Goal: Task Accomplishment & Management: Use online tool/utility

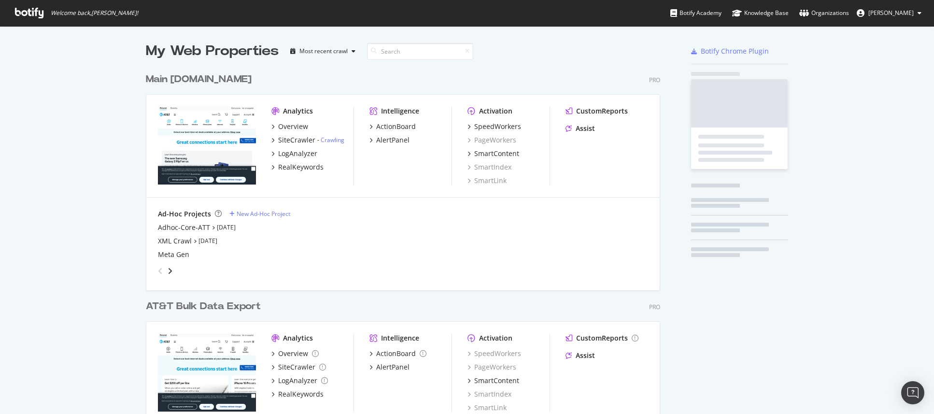
scroll to position [389, 515]
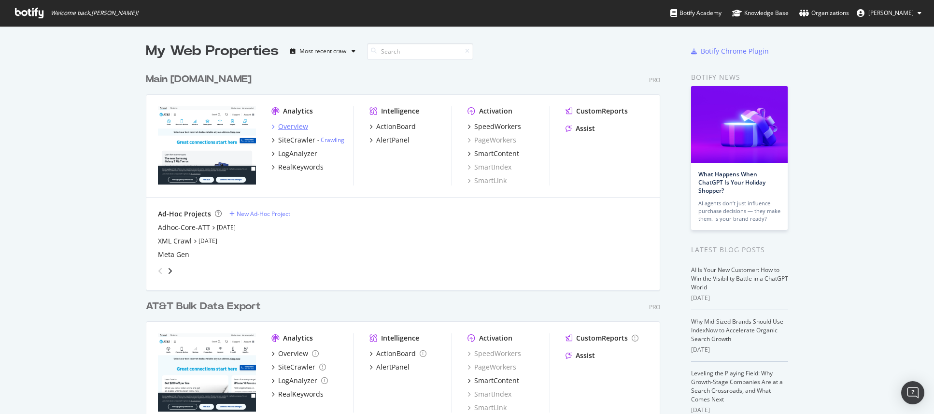
click at [280, 127] on div "Overview" at bounding box center [293, 127] width 30 height 10
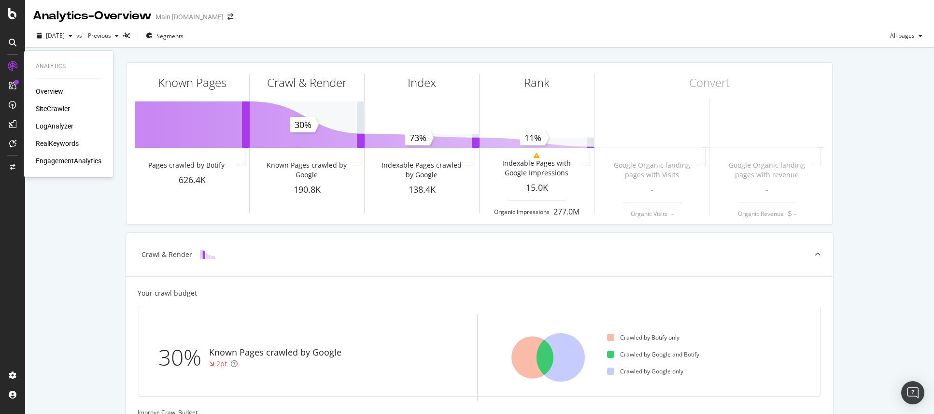
click at [40, 108] on div "SiteCrawler" at bounding box center [53, 109] width 34 height 10
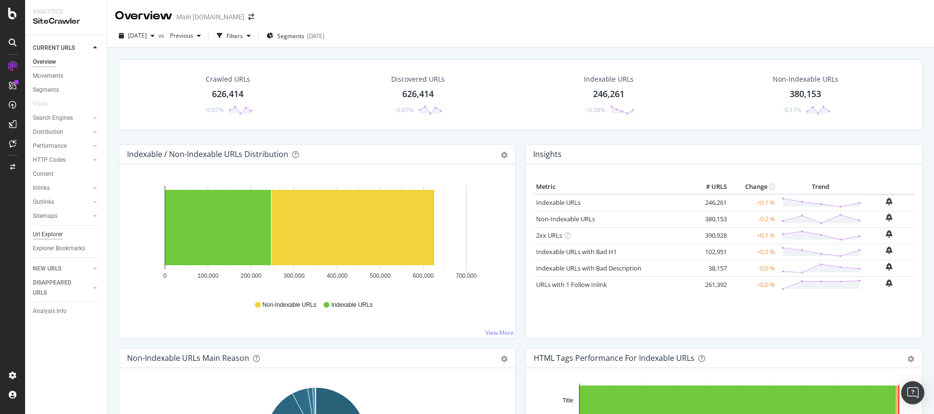
click at [52, 233] on div "Url Explorer" at bounding box center [48, 234] width 30 height 10
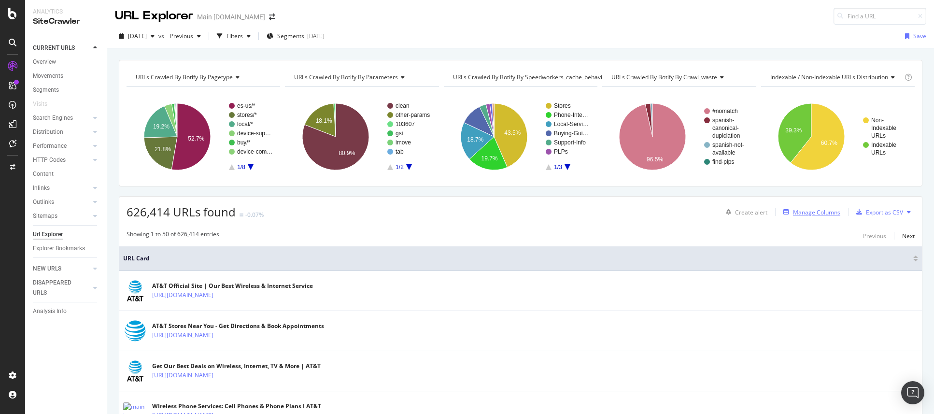
click at [784, 213] on icon "button" at bounding box center [787, 212] width 6 height 6
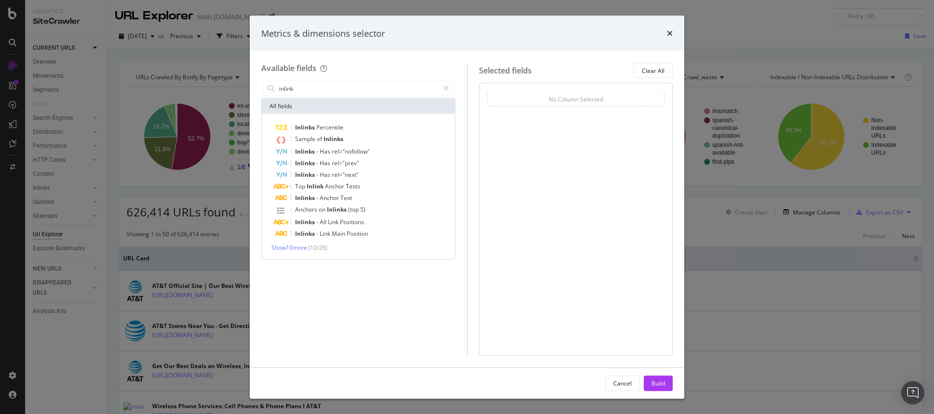
type input "inlink"
click at [301, 247] on span "Show 10 more" at bounding box center [290, 247] width 36 height 8
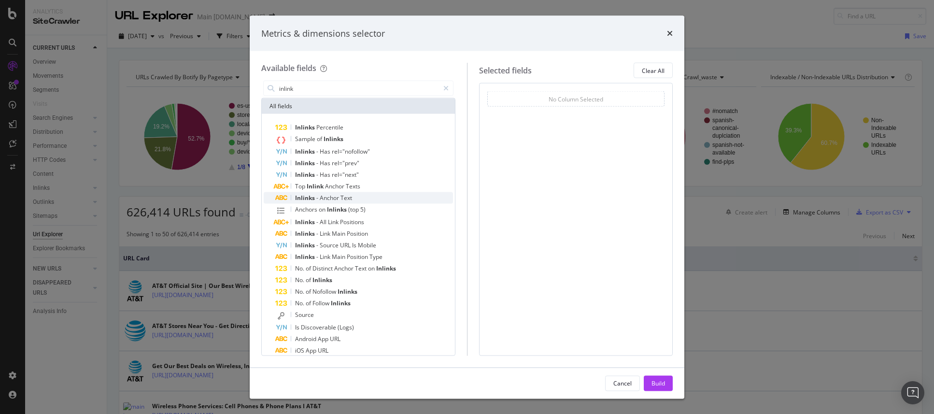
click at [311, 196] on span "Inlinks" at bounding box center [305, 198] width 21 height 8
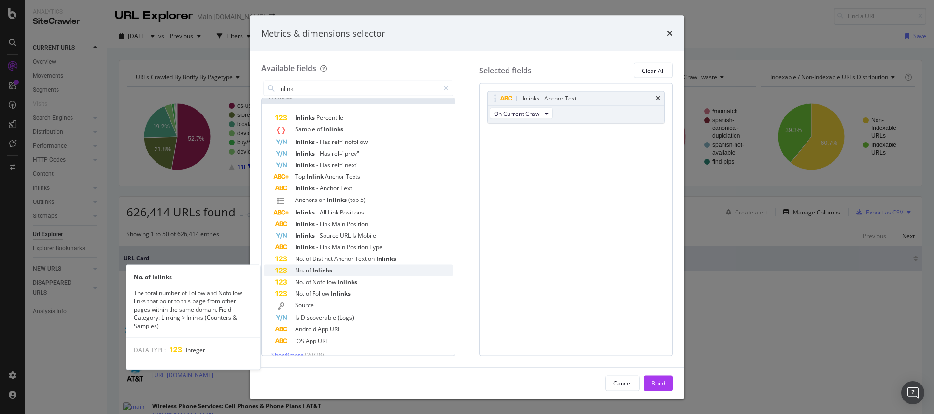
scroll to position [10, 0]
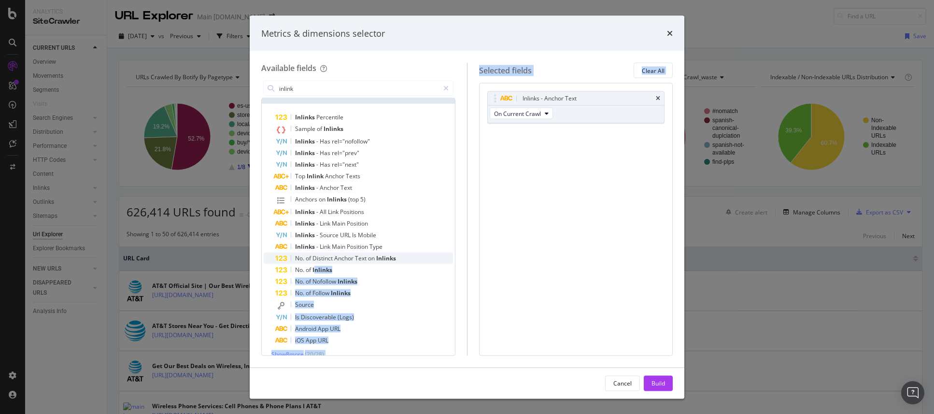
drag, startPoint x: 315, startPoint y: 269, endPoint x: 420, endPoint y: 255, distance: 106.2
click at [477, 256] on div "Available fields inlink All fields Inlinks Percentile Sample of Inlinks Inlinks…" at bounding box center [467, 209] width 412 height 293
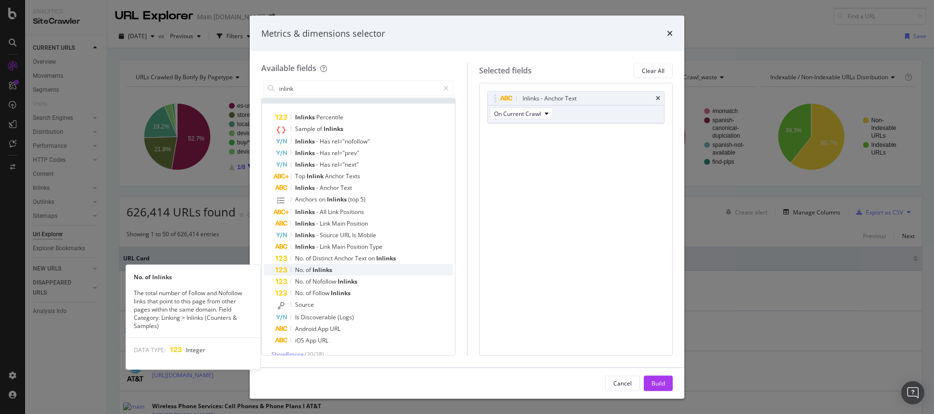
click at [312, 268] on span "No. of Inlinks" at bounding box center [313, 270] width 37 height 8
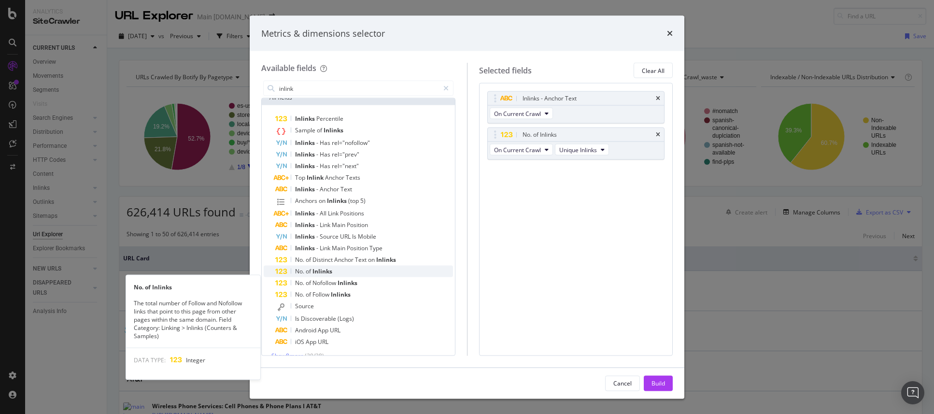
scroll to position [0, 0]
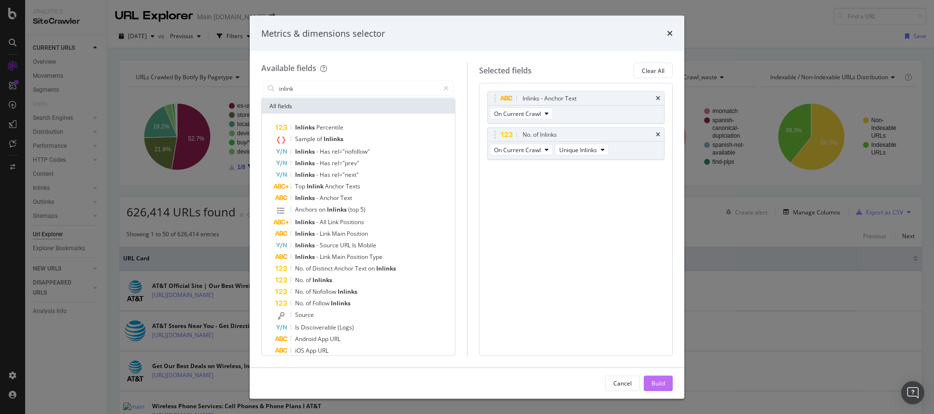
click at [647, 382] on button "Build" at bounding box center [658, 382] width 29 height 15
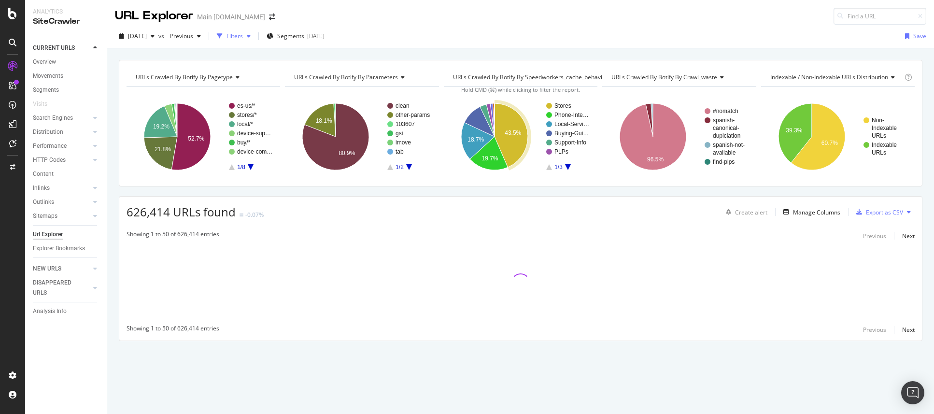
click at [251, 36] on icon "button" at bounding box center [249, 36] width 4 height 6
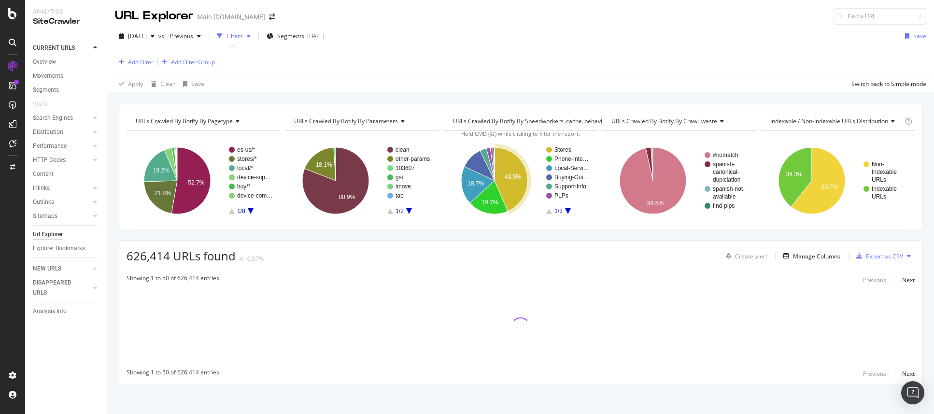
click at [132, 60] on div "Add Filter" at bounding box center [141, 62] width 26 height 8
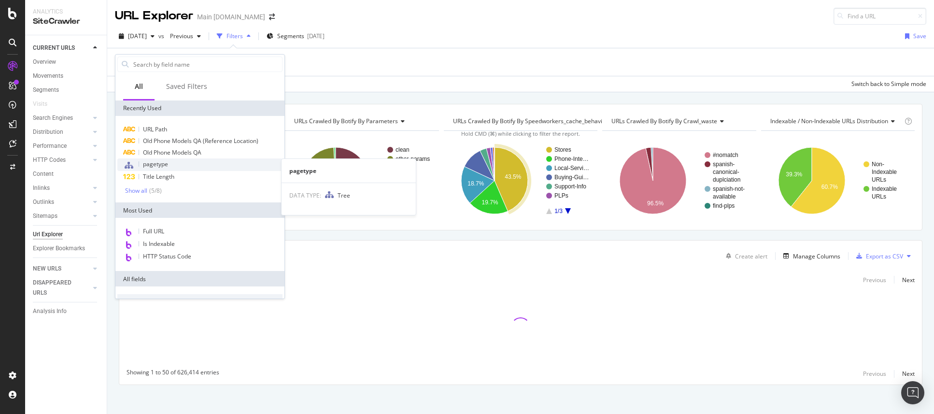
click at [157, 168] on div "pagetype" at bounding box center [199, 164] width 165 height 13
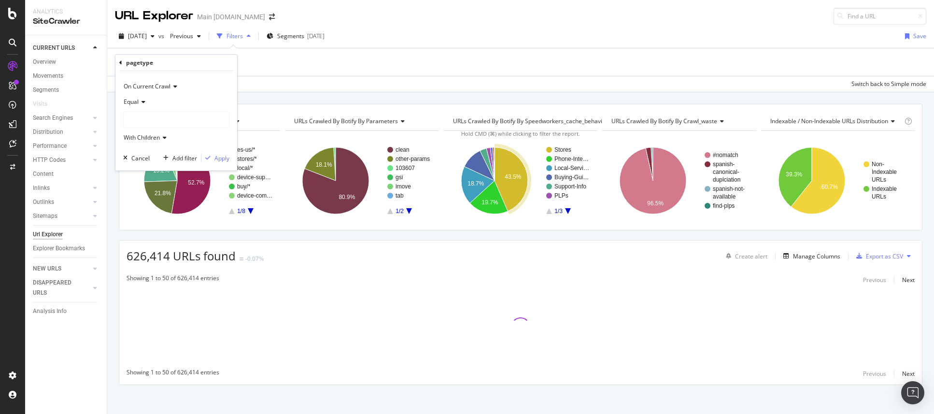
click at [140, 103] on icon at bounding box center [142, 102] width 7 height 6
click at [145, 138] on span "Not Equal" at bounding box center [141, 134] width 26 height 8
click at [148, 123] on div at bounding box center [176, 119] width 105 height 15
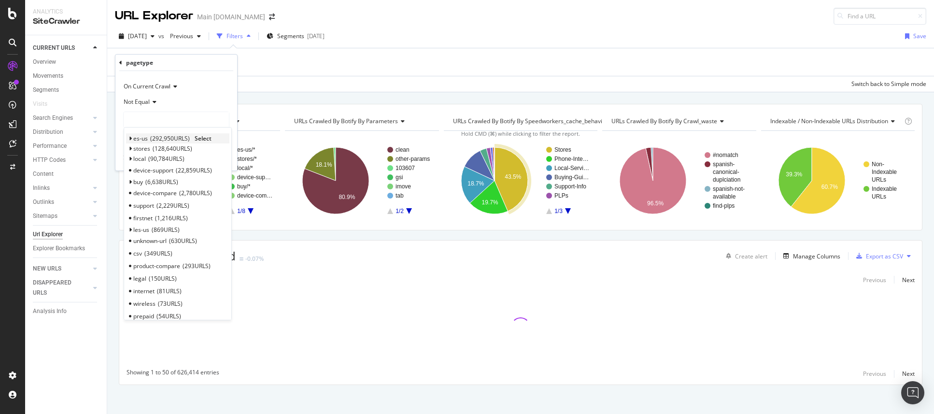
click at [148, 141] on div "es-us 292,950 URLS" at bounding box center [161, 138] width 57 height 8
click at [204, 138] on span "Select" at bounding box center [203, 138] width 17 height 8
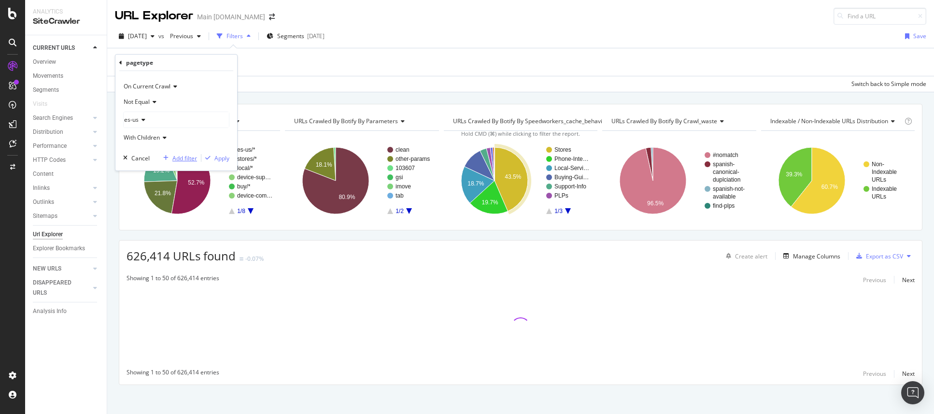
click at [183, 157] on div "Add filter" at bounding box center [184, 158] width 25 height 8
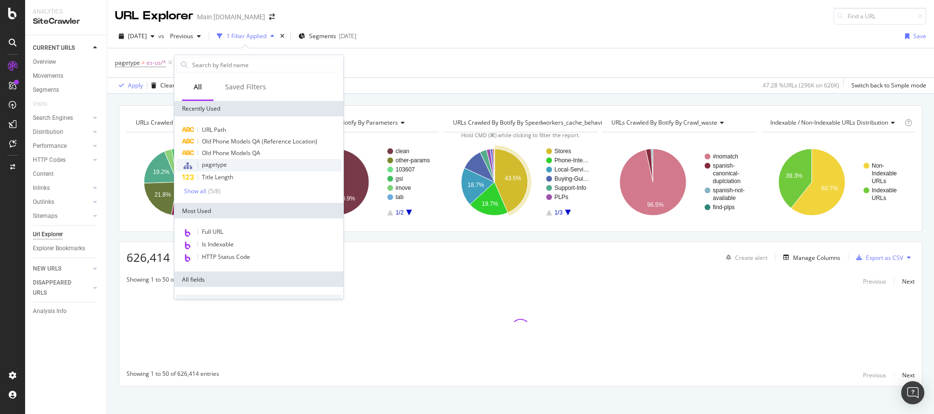
click at [213, 164] on span "pagetype" at bounding box center [214, 164] width 25 height 8
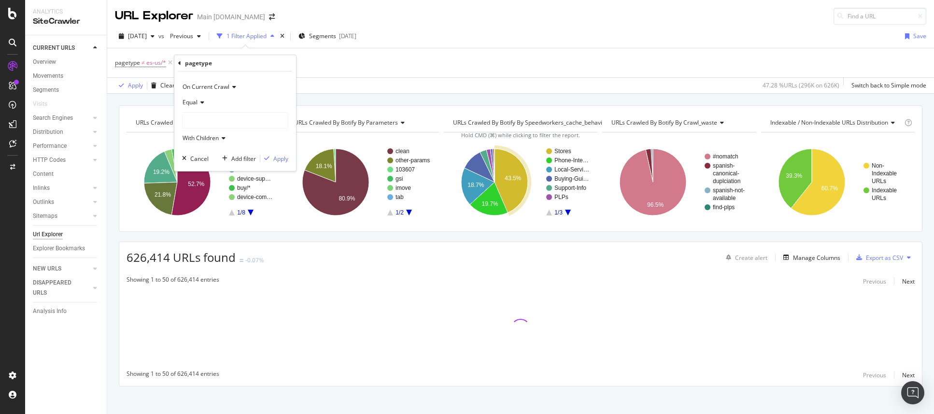
click at [199, 101] on icon at bounding box center [201, 103] width 7 height 6
click at [198, 137] on span "Not Equal" at bounding box center [200, 135] width 26 height 8
click at [215, 102] on icon at bounding box center [212, 103] width 7 height 6
drag, startPoint x: 200, startPoint y: 140, endPoint x: 201, endPoint y: 135, distance: 5.3
click at [200, 140] on div "Not Equal" at bounding box center [236, 135] width 103 height 13
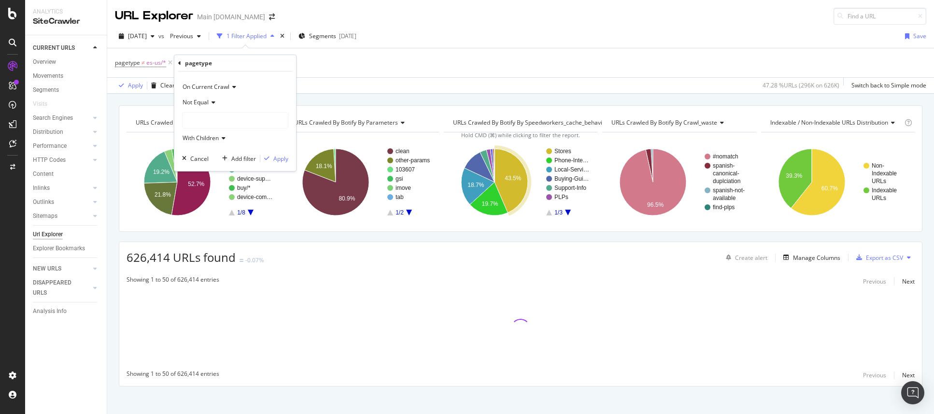
click at [206, 123] on div at bounding box center [235, 120] width 105 height 15
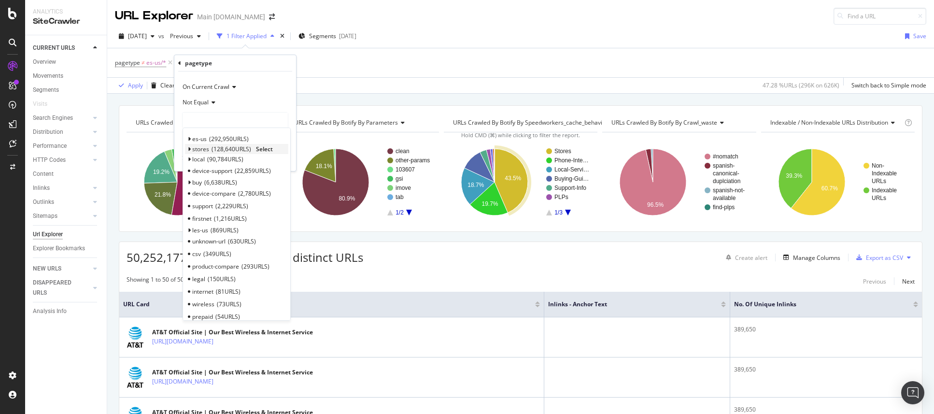
click at [268, 147] on span "Select" at bounding box center [264, 149] width 17 height 8
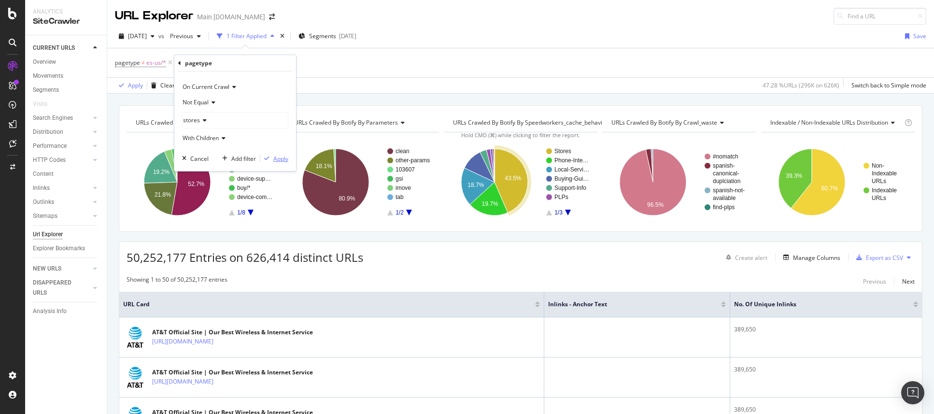
click at [286, 158] on div "Apply" at bounding box center [280, 159] width 15 height 8
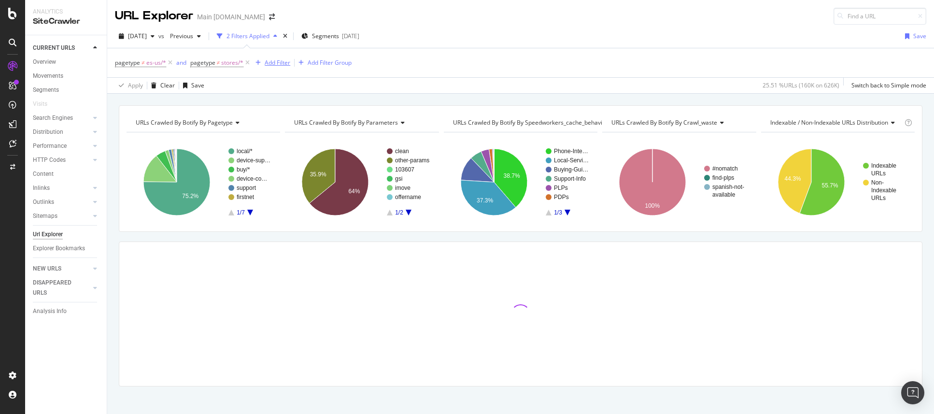
click at [283, 62] on div "Add Filter" at bounding box center [278, 62] width 26 height 8
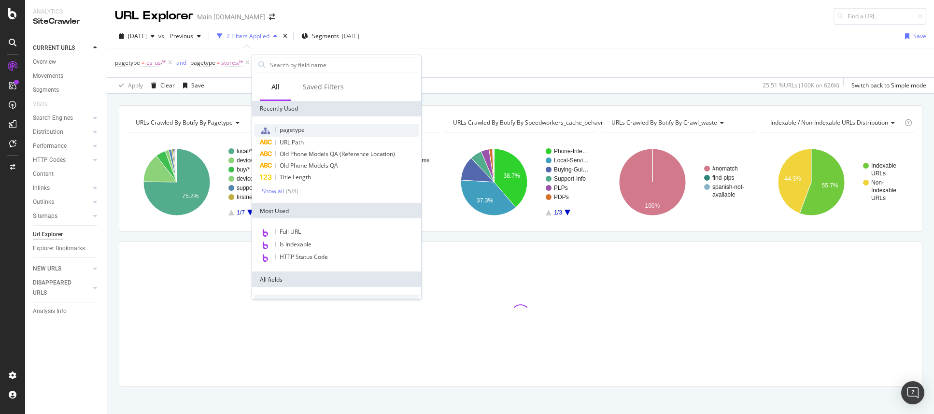
click at [299, 129] on span "pagetype" at bounding box center [292, 130] width 25 height 8
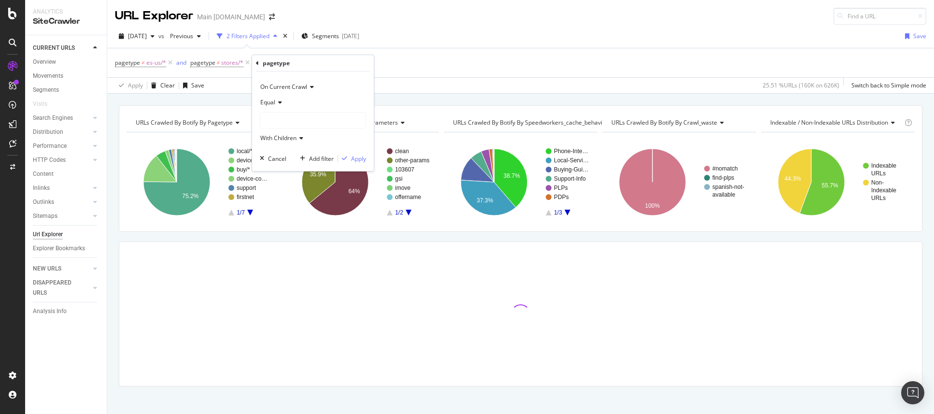
click at [279, 100] on icon at bounding box center [278, 103] width 7 height 6
click at [279, 136] on span "Not Equal" at bounding box center [278, 135] width 26 height 8
click at [287, 117] on div at bounding box center [312, 120] width 105 height 15
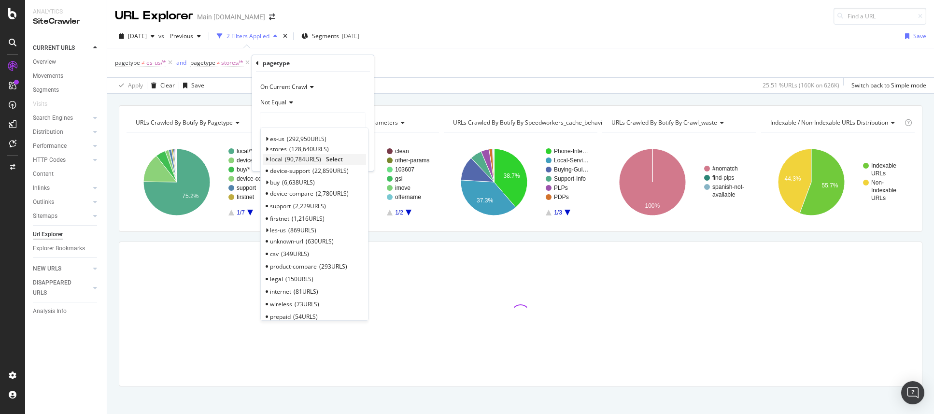
click at [287, 160] on span "90,784 URLS" at bounding box center [303, 159] width 36 height 8
click at [337, 159] on span "Select" at bounding box center [334, 159] width 17 height 8
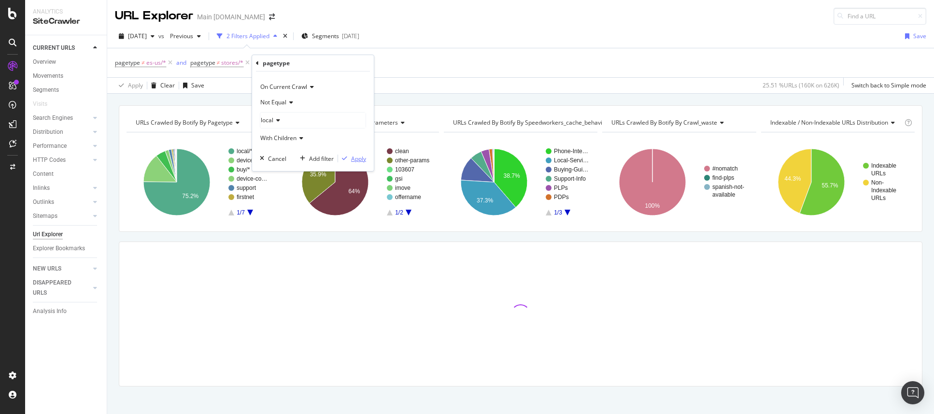
click at [357, 155] on div "Apply" at bounding box center [358, 159] width 15 height 8
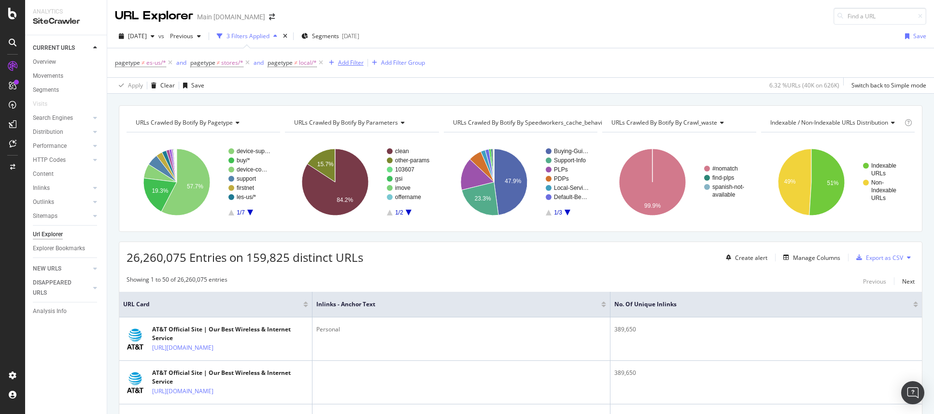
click at [352, 60] on div "Add Filter" at bounding box center [351, 62] width 26 height 8
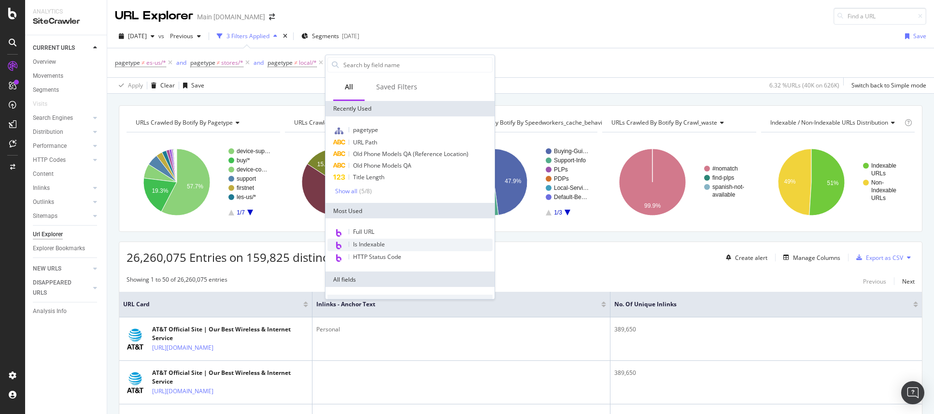
click at [401, 242] on div "Is Indexable" at bounding box center [410, 245] width 165 height 13
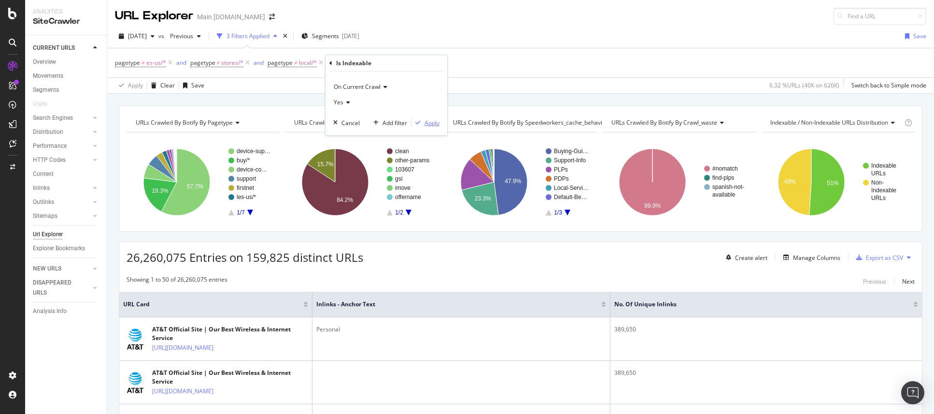
click at [433, 126] on div "Apply" at bounding box center [432, 123] width 15 height 8
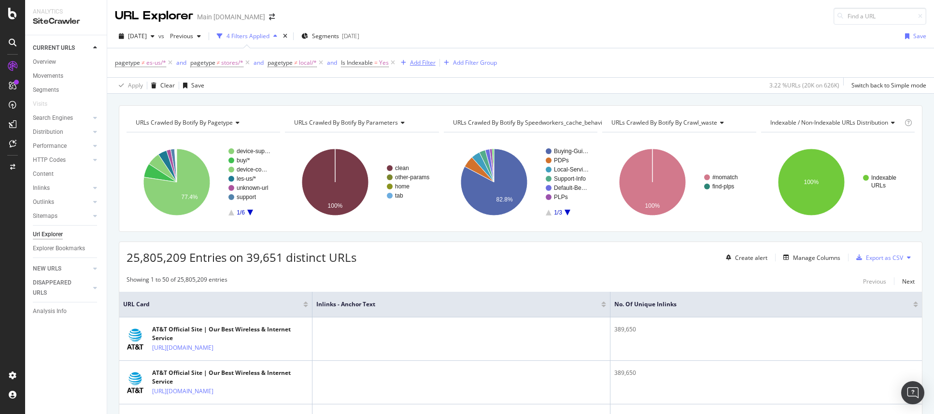
click at [425, 64] on div "Add Filter" at bounding box center [423, 62] width 26 height 8
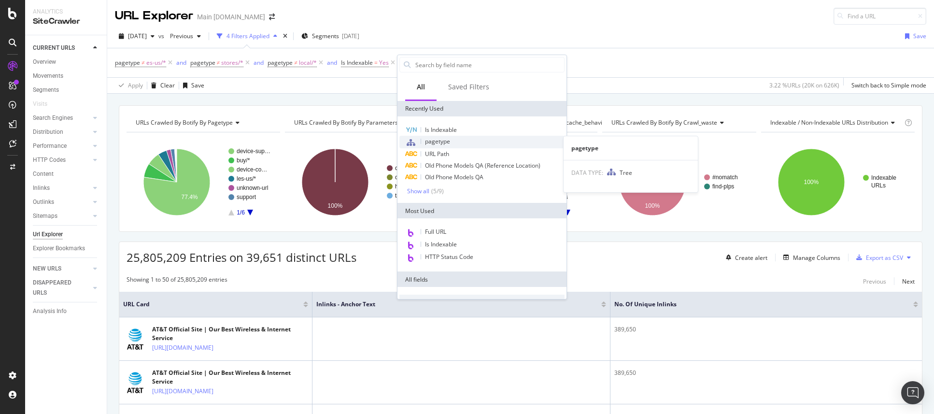
click at [439, 144] on span "pagetype" at bounding box center [437, 141] width 25 height 8
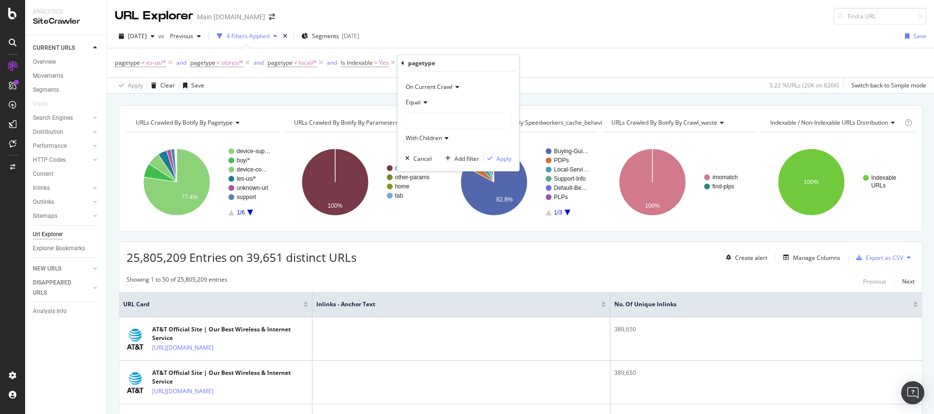
click at [421, 101] on icon at bounding box center [424, 103] width 7 height 6
click at [429, 136] on span "Not Equal" at bounding box center [423, 135] width 26 height 8
click at [430, 127] on div at bounding box center [458, 120] width 105 height 15
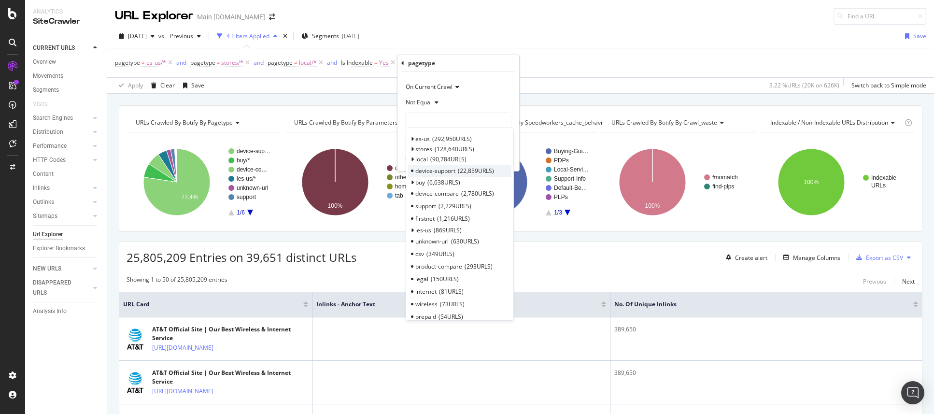
click at [494, 170] on span "22,859 URLS" at bounding box center [476, 171] width 36 height 8
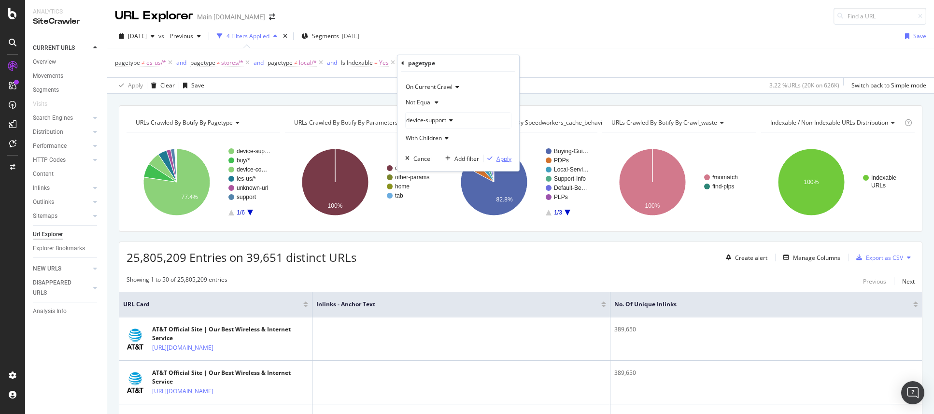
click at [500, 161] on div "Apply" at bounding box center [504, 159] width 15 height 8
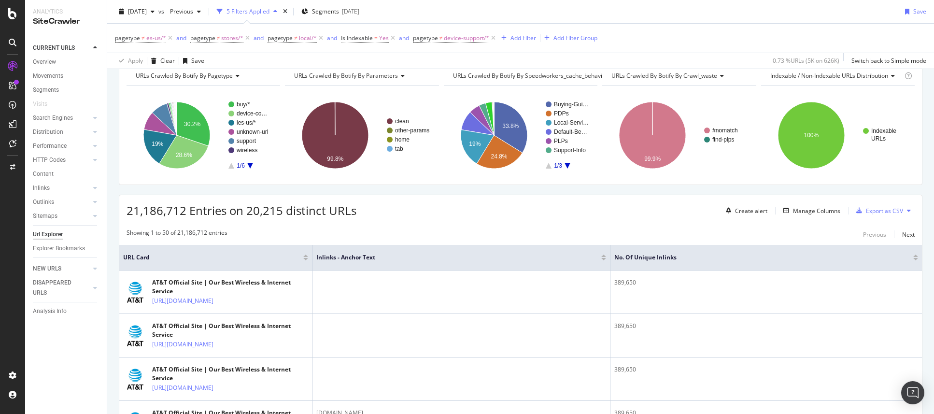
scroll to position [35, 0]
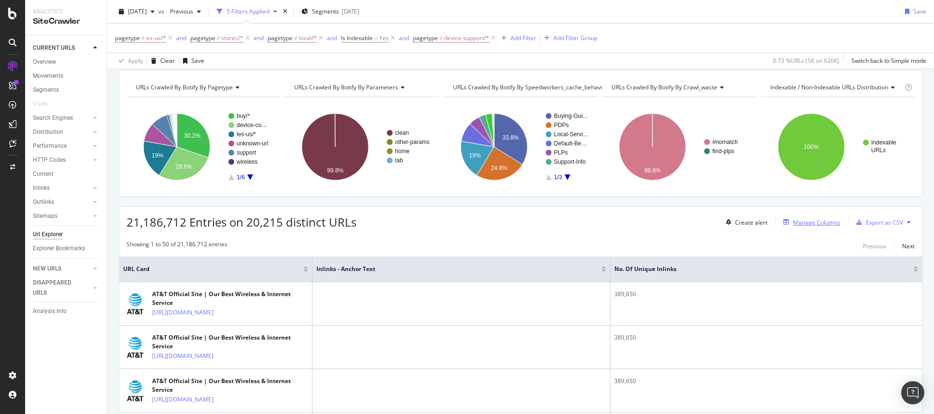
click at [809, 224] on div "Manage Columns" at bounding box center [816, 222] width 47 height 8
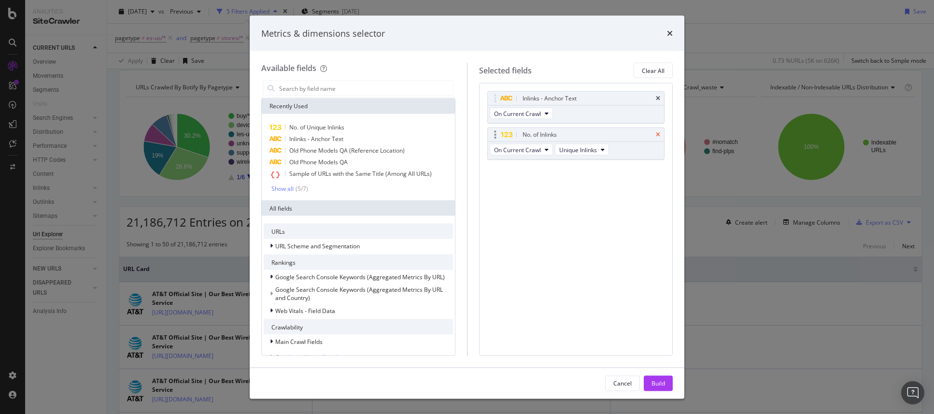
click at [658, 133] on icon "times" at bounding box center [658, 135] width 4 height 6
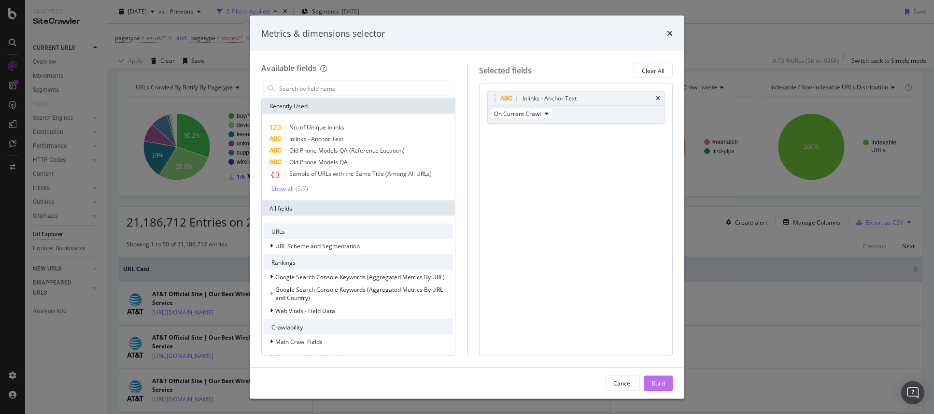
click at [657, 387] on div "Build" at bounding box center [659, 383] width 14 height 14
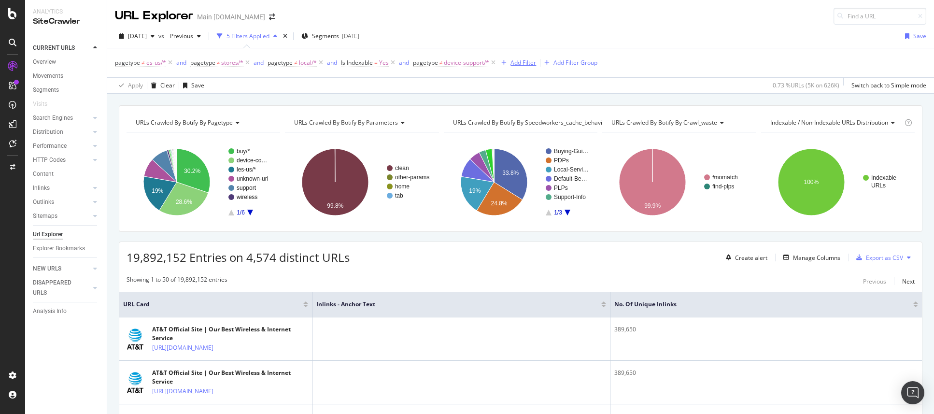
click at [522, 62] on div "Add Filter" at bounding box center [524, 62] width 26 height 8
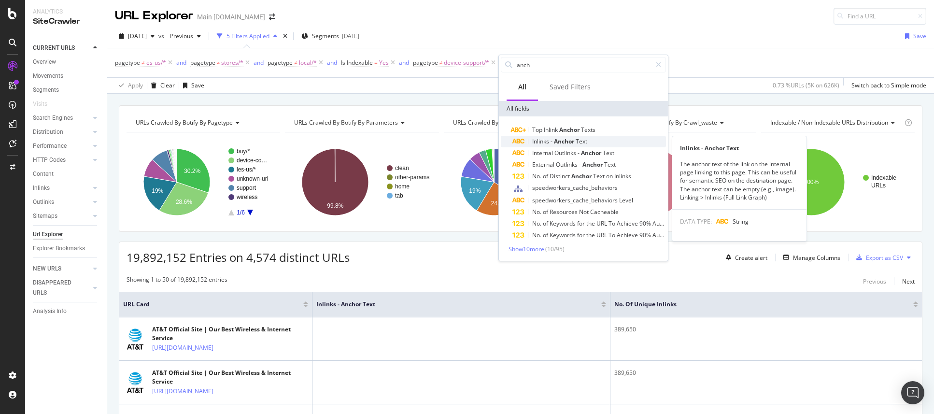
type input "anch"
click at [587, 143] on span "Text" at bounding box center [582, 141] width 12 height 8
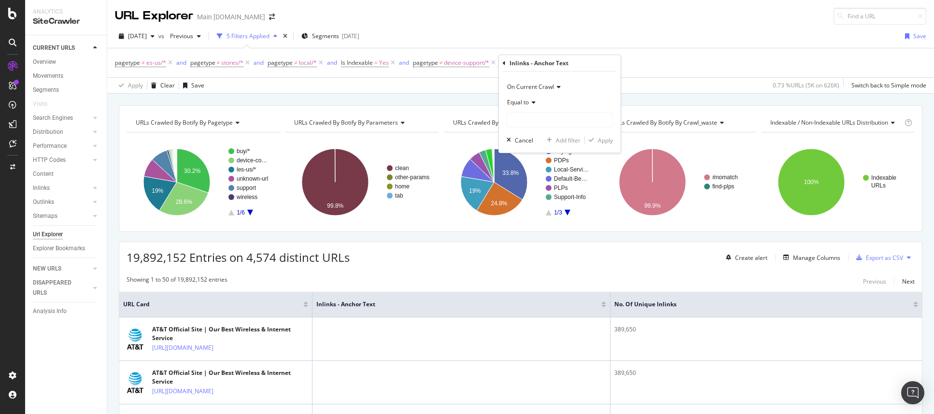
click at [534, 100] on icon at bounding box center [532, 103] width 7 height 6
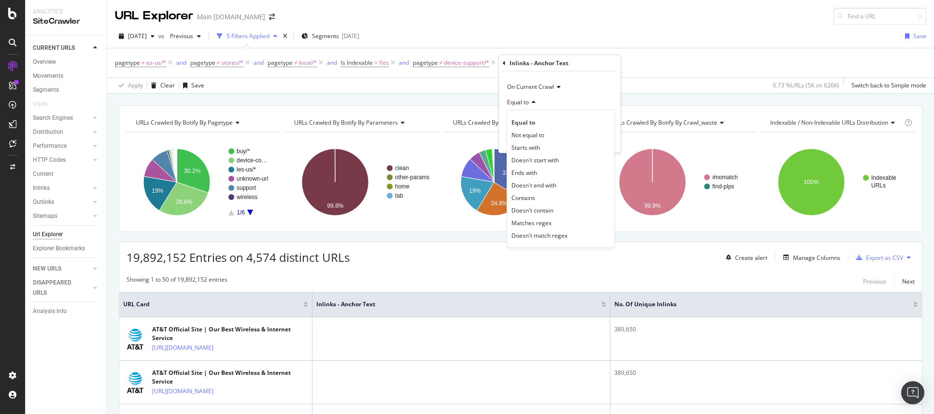
click at [534, 202] on div "Contains" at bounding box center [560, 197] width 103 height 13
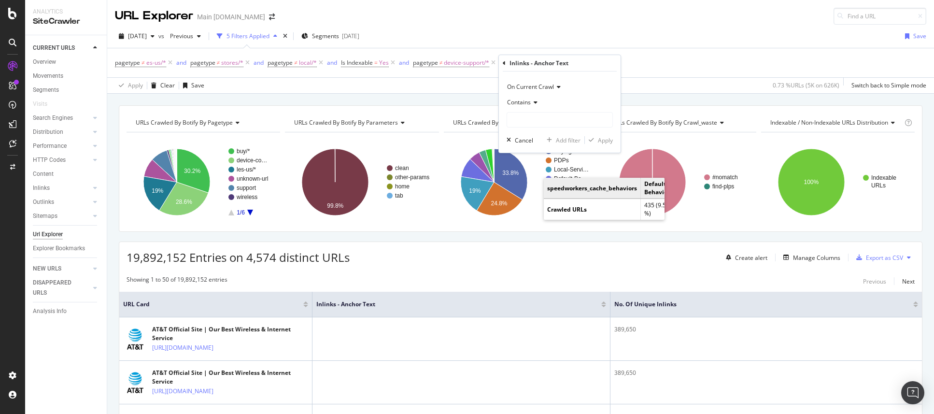
click at [540, 111] on div "Contains" at bounding box center [560, 111] width 106 height 33
click at [541, 120] on input "text" at bounding box center [559, 119] width 105 height 15
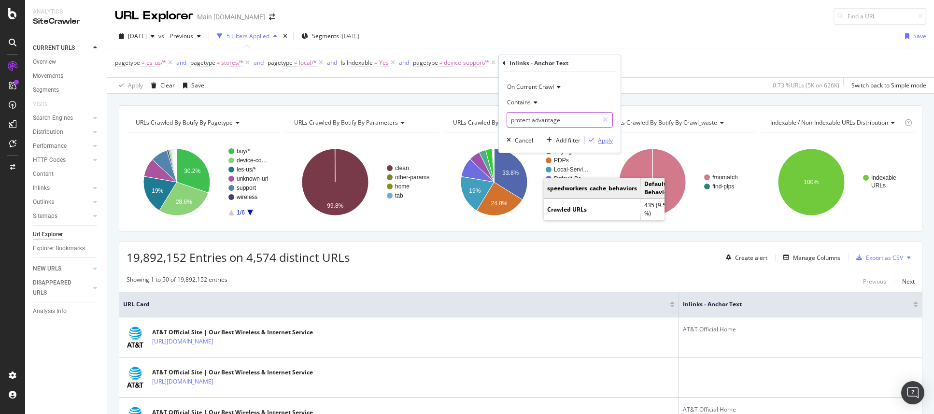
type input "protect advantage"
click at [599, 141] on div "Apply" at bounding box center [605, 140] width 15 height 8
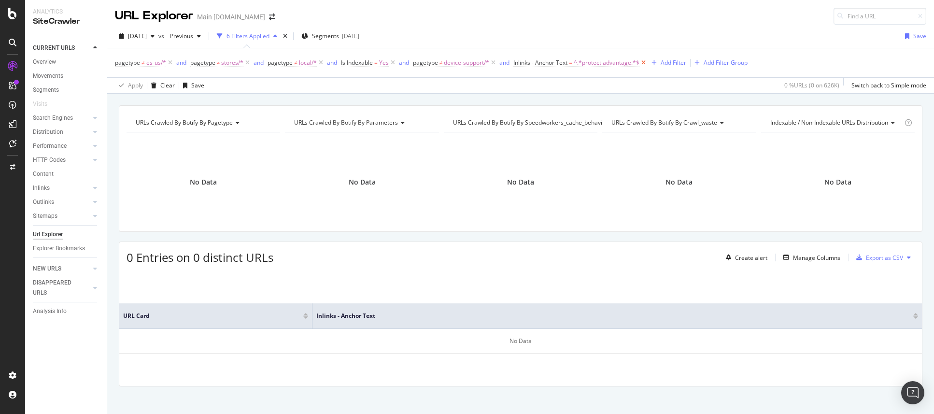
click at [646, 63] on icon at bounding box center [644, 63] width 8 height 10
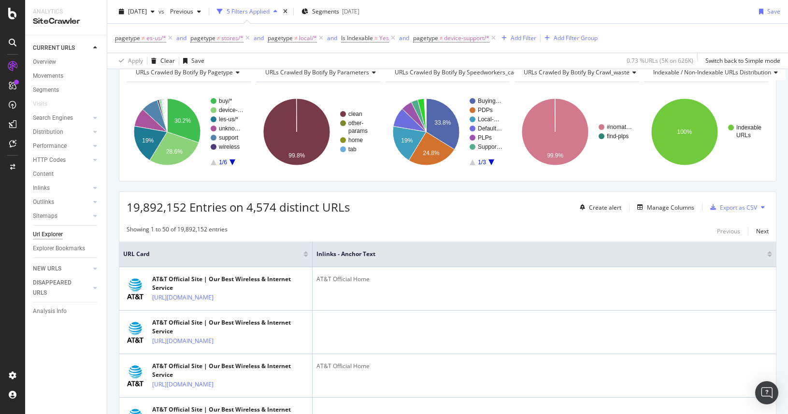
scroll to position [60, 0]
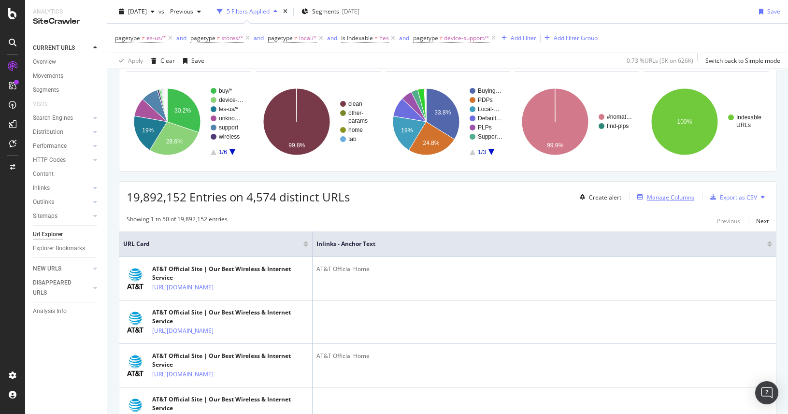
click at [673, 201] on div "Manage Columns" at bounding box center [670, 197] width 47 height 8
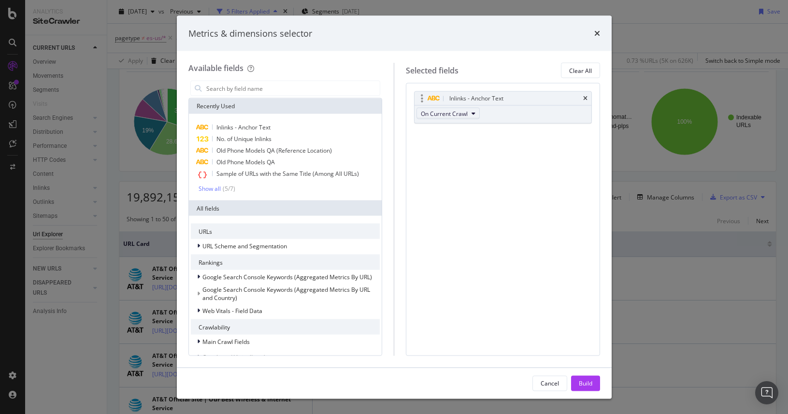
click at [472, 111] on icon "modal" at bounding box center [474, 114] width 4 height 6
click at [552, 167] on div "Inlinks - Anchor Text On Current Crawl You can use this field as a To pick up a…" at bounding box center [503, 219] width 194 height 272
click at [544, 381] on div "Cancel" at bounding box center [550, 383] width 18 height 8
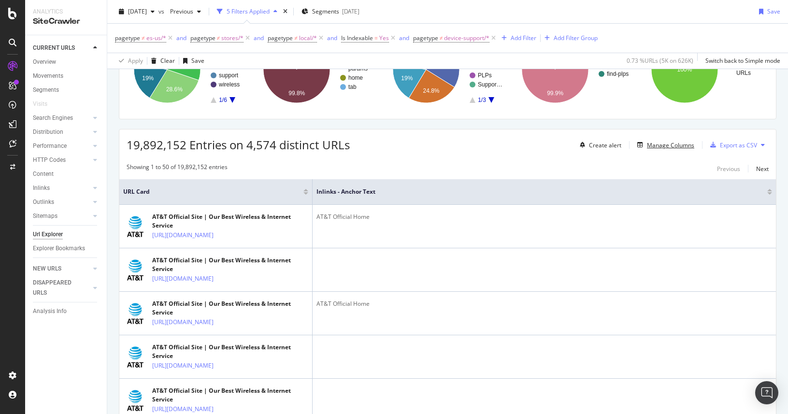
scroll to position [0, 0]
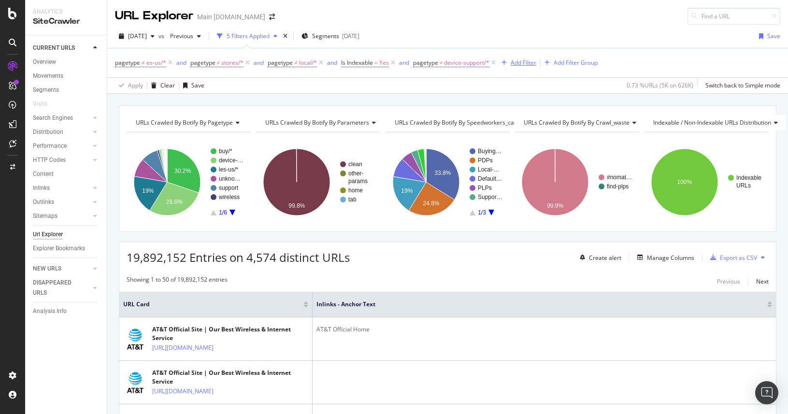
click at [525, 63] on div "Add Filter" at bounding box center [524, 62] width 26 height 8
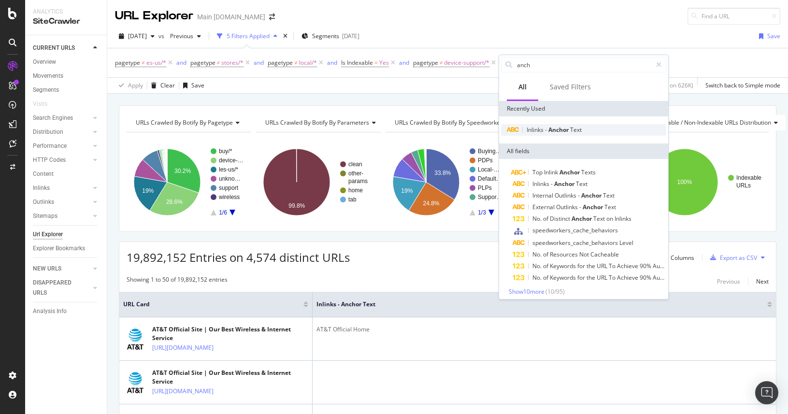
click at [557, 132] on span "Anchor" at bounding box center [559, 130] width 22 height 8
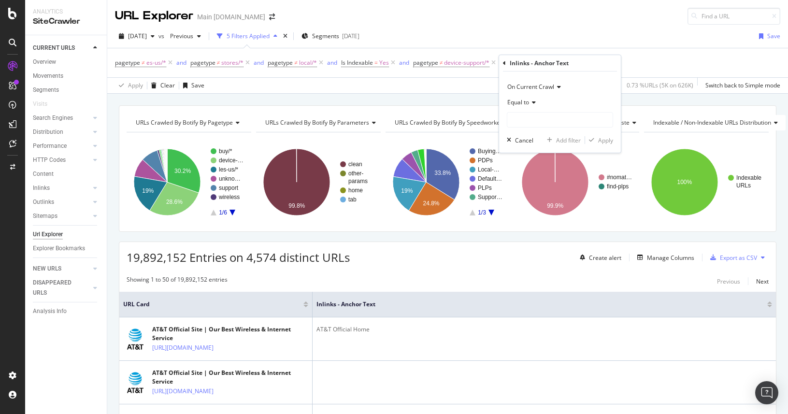
click at [531, 103] on icon at bounding box center [532, 103] width 7 height 6
drag, startPoint x: 548, startPoint y: 84, endPoint x: 545, endPoint y: 94, distance: 10.6
click at [545, 94] on div "On Current Crawl" at bounding box center [560, 86] width 106 height 15
click at [542, 108] on span "On Current Crawl" at bounding box center [537, 107] width 50 height 8
click at [532, 100] on icon at bounding box center [532, 103] width 7 height 6
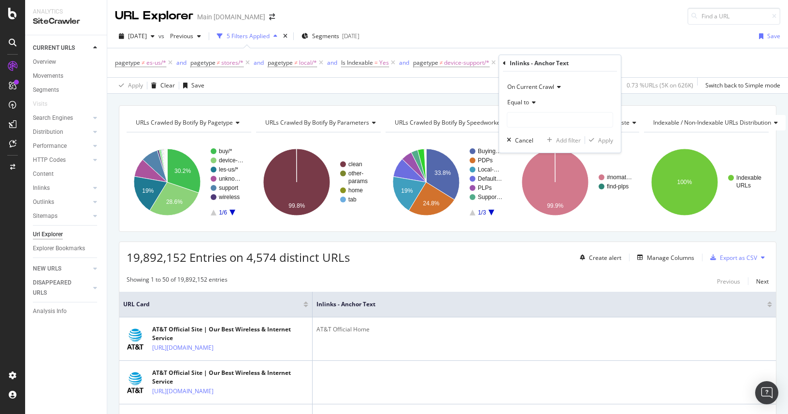
click at [586, 85] on div "On Current Crawl" at bounding box center [560, 86] width 106 height 15
click at [531, 101] on icon at bounding box center [532, 103] width 7 height 6
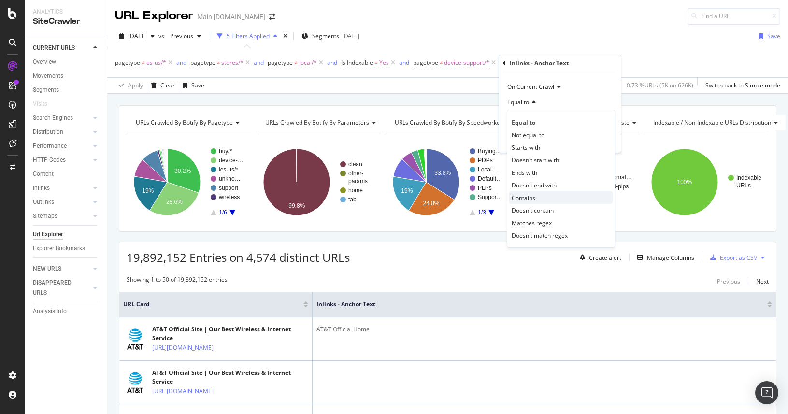
click at [537, 198] on div "Contains" at bounding box center [560, 197] width 103 height 13
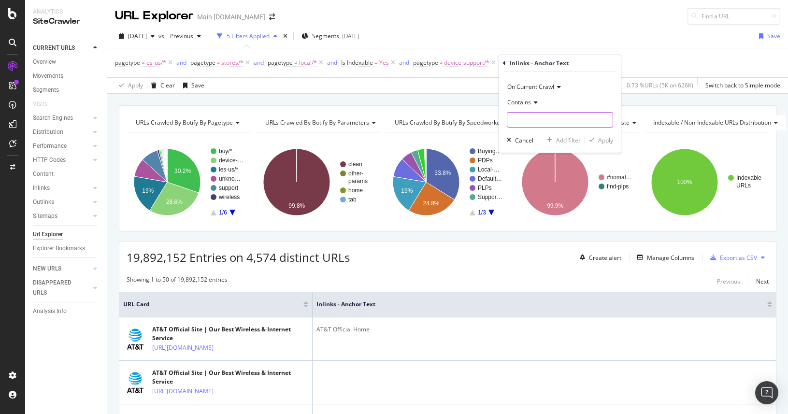
click at [524, 121] on input "text" at bounding box center [559, 119] width 105 height 15
type input "protect"
click at [605, 140] on div "Apply" at bounding box center [605, 140] width 15 height 8
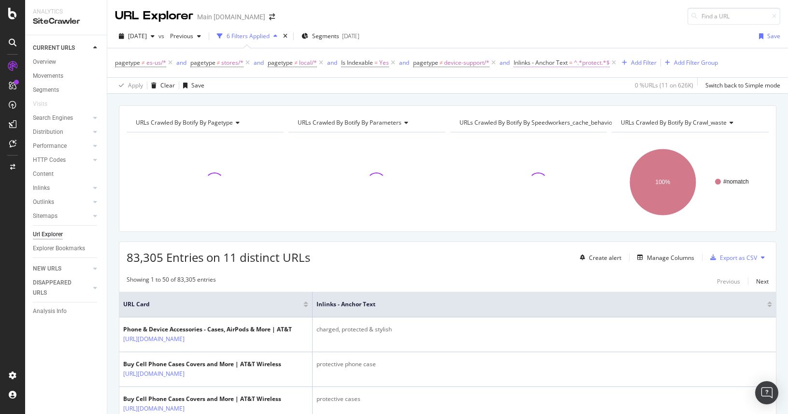
click at [593, 63] on span "^.*protect.*$" at bounding box center [592, 63] width 36 height 14
drag, startPoint x: 550, startPoint y: 117, endPoint x: 502, endPoint y: 99, distance: 51.2
click at [495, 102] on body "Analytics SiteCrawler CURRENT URLS Overview Movements Segments Visits Search En…" at bounding box center [394, 207] width 788 height 414
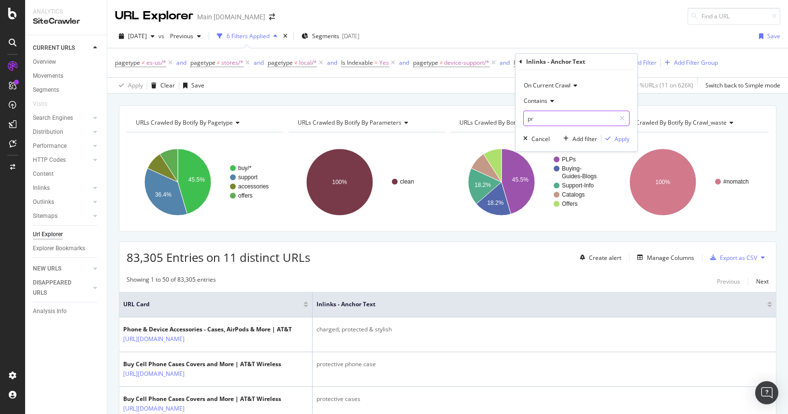
type input "p"
type input "advantage"
click at [623, 142] on div "Apply" at bounding box center [622, 139] width 15 height 8
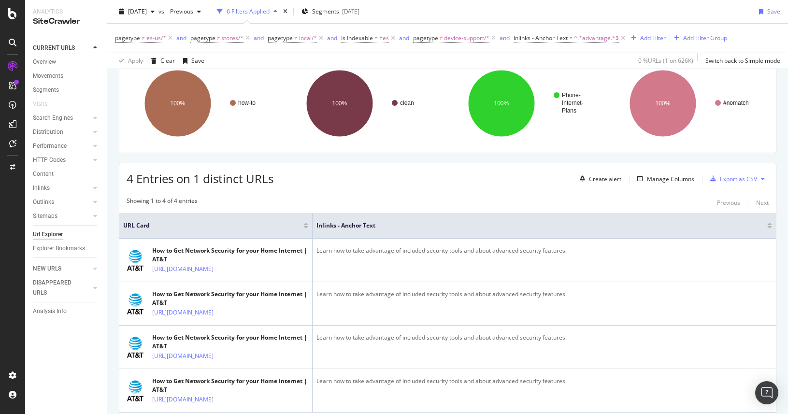
scroll to position [118, 0]
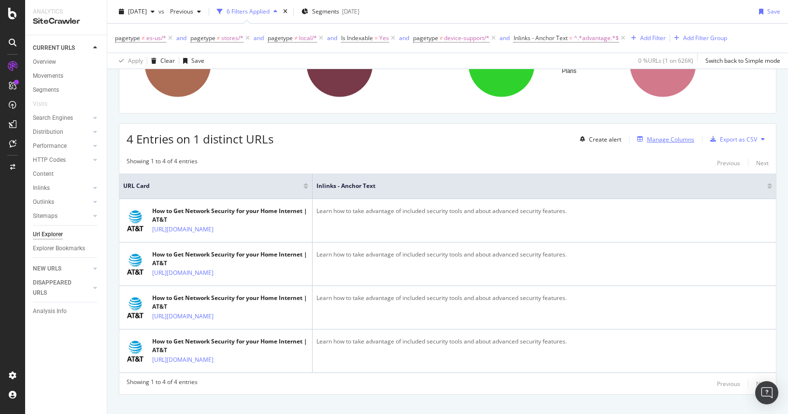
click at [663, 138] on div "Manage Columns" at bounding box center [670, 139] width 47 height 8
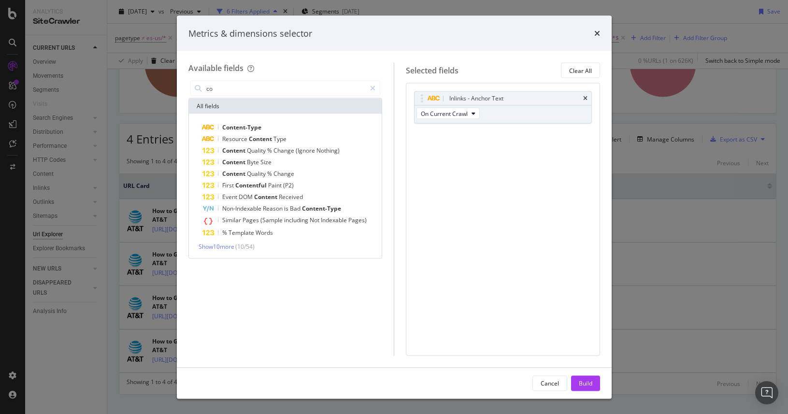
type input "c"
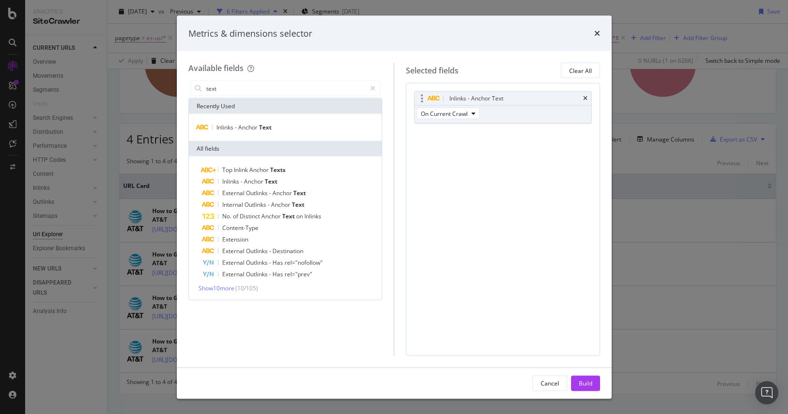
type input "text"
click at [479, 98] on div "Inlinks - Anchor Text" at bounding box center [476, 99] width 54 height 10
click at [468, 113] on span "On Current Crawl" at bounding box center [444, 113] width 47 height 8
click at [538, 145] on div "Inlinks - Anchor Text On Current Crawl You can use this field as a To pick up a…" at bounding box center [503, 219] width 194 height 272
click at [292, 167] on div "Top Inlink Anchor Texts" at bounding box center [291, 170] width 178 height 12
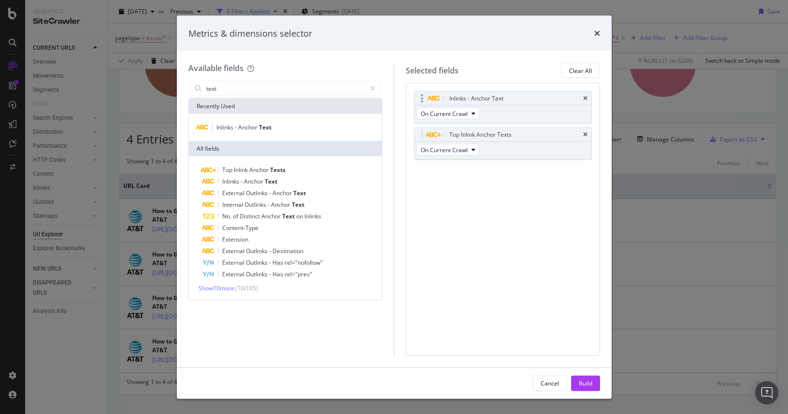
click at [588, 97] on div "Inlinks - Anchor Text" at bounding box center [503, 99] width 177 height 14
click at [586, 98] on icon "times" at bounding box center [585, 99] width 4 height 6
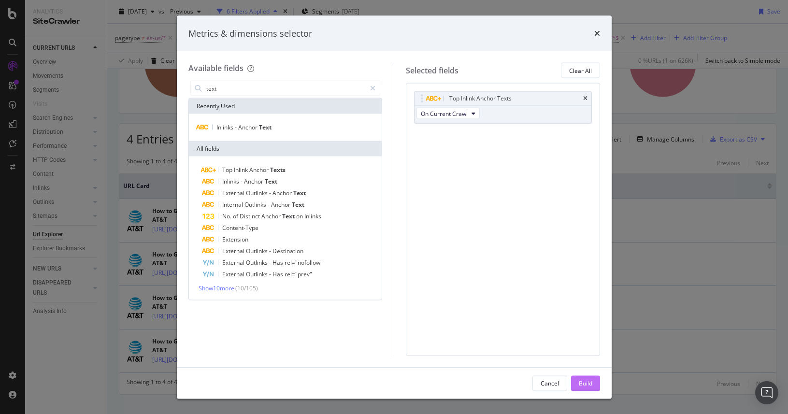
click at [595, 386] on button "Build" at bounding box center [585, 382] width 29 height 15
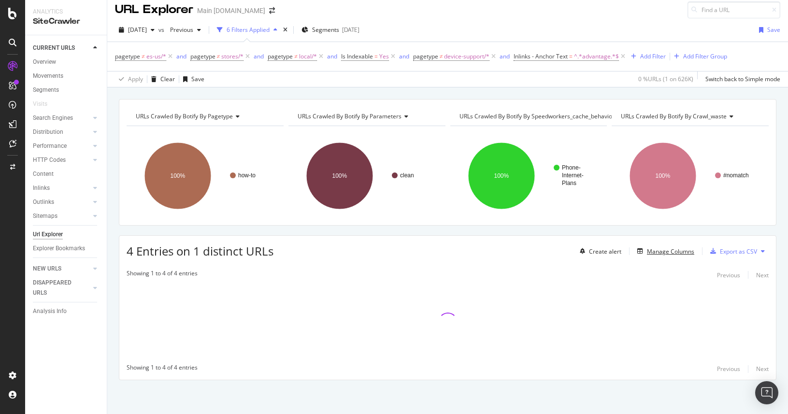
scroll to position [6, 0]
click at [626, 57] on icon at bounding box center [623, 57] width 8 height 10
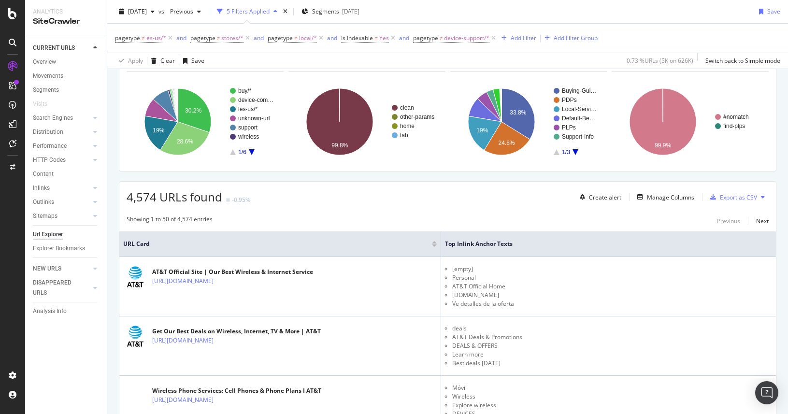
scroll to position [64, 0]
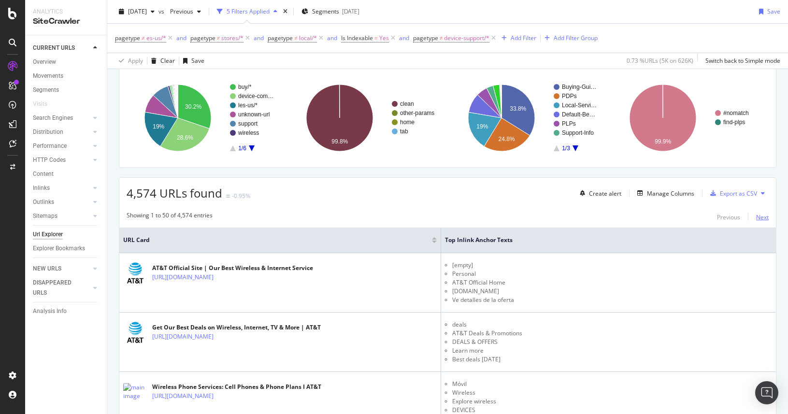
click at [756, 218] on div "Next" at bounding box center [762, 217] width 13 height 8
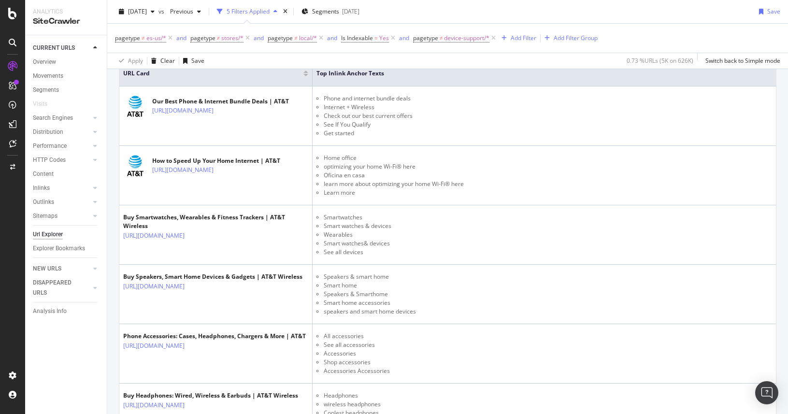
scroll to position [0, 0]
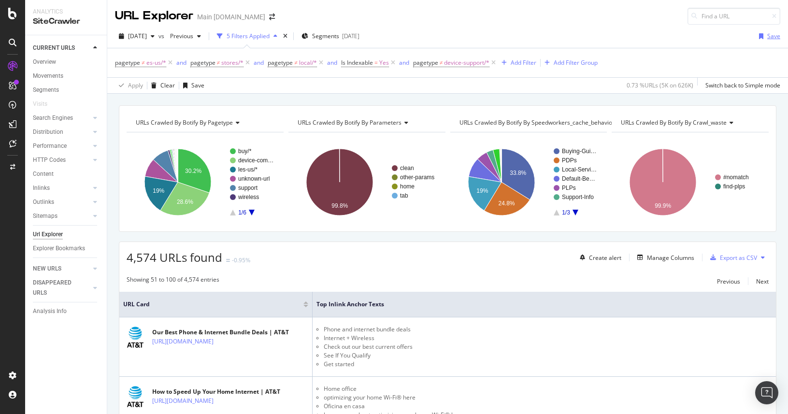
click at [767, 36] on div "Save" at bounding box center [773, 36] width 13 height 8
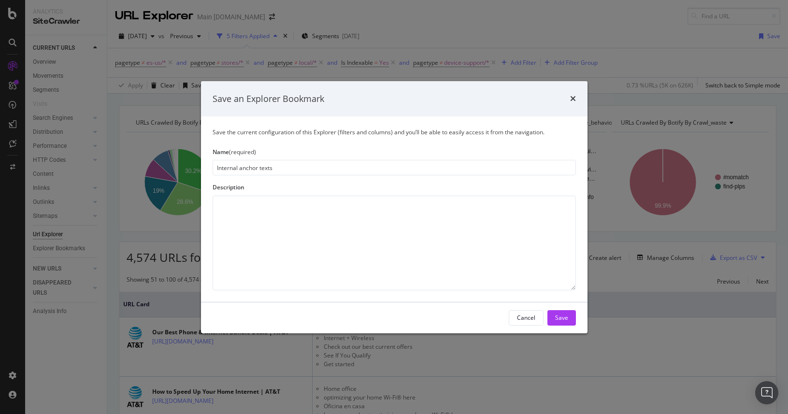
type input "Internal anchor texts"
click at [319, 208] on textarea "modal" at bounding box center [394, 243] width 363 height 95
type textarea "excluding es-us, local, device support"
click at [569, 316] on button "Save" at bounding box center [561, 317] width 29 height 15
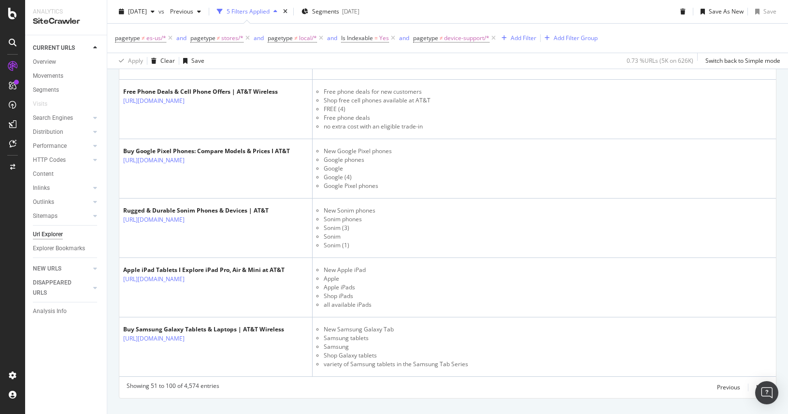
scroll to position [2846, 0]
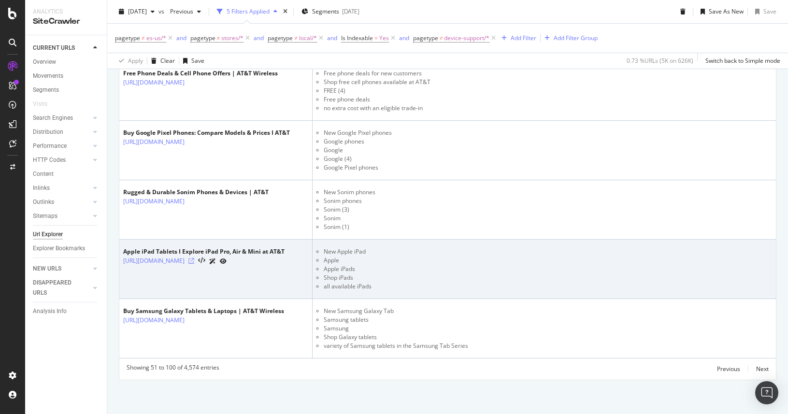
click at [194, 261] on icon at bounding box center [191, 261] width 6 height 6
